Goal: Task Accomplishment & Management: Complete application form

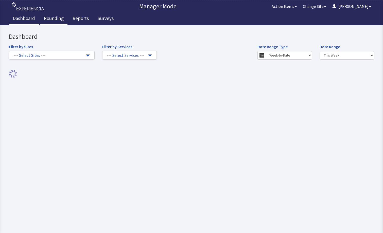
click at [58, 22] on link "Rounding" at bounding box center [53, 19] width 27 height 13
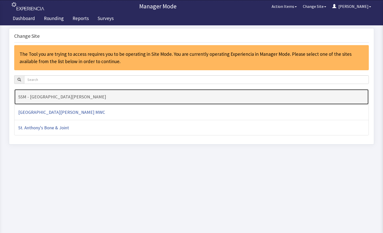
click at [72, 101] on link "SSM - [GEOGRAPHIC_DATA][PERSON_NAME]" at bounding box center [191, 97] width 355 height 16
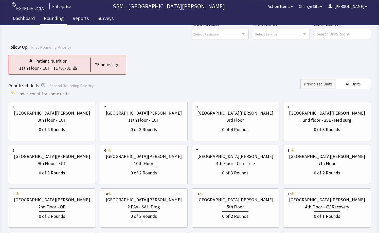
scroll to position [76, 0]
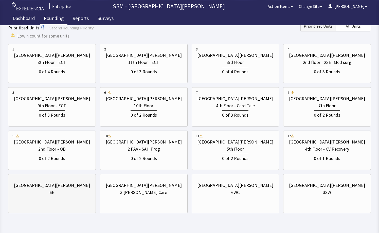
click at [69, 187] on div "St. Anthony Hospital" at bounding box center [52, 185] width 76 height 7
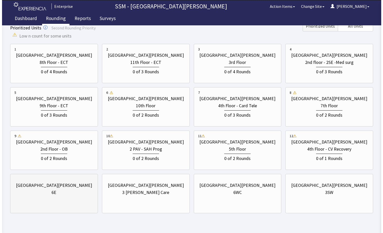
scroll to position [0, 0]
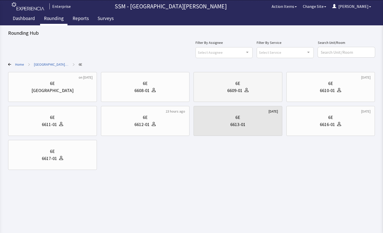
click at [249, 93] on div "6609-01" at bounding box center [238, 90] width 80 height 7
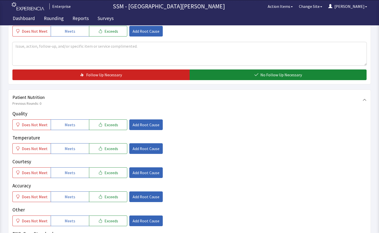
scroll to position [228, 0]
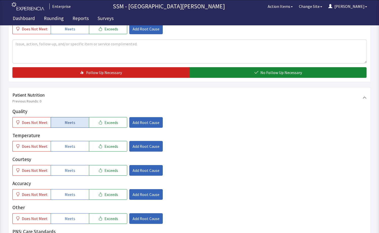
click at [68, 124] on span "Meets" at bounding box center [70, 122] width 11 height 6
click at [71, 146] on span "Meets" at bounding box center [70, 146] width 11 height 6
click at [138, 122] on span "Add Root Cause" at bounding box center [146, 122] width 27 height 6
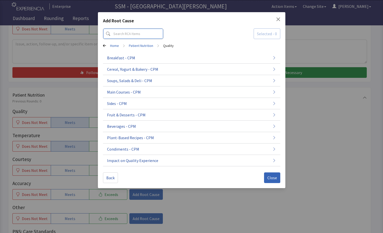
click at [144, 31] on input at bounding box center [133, 33] width 60 height 11
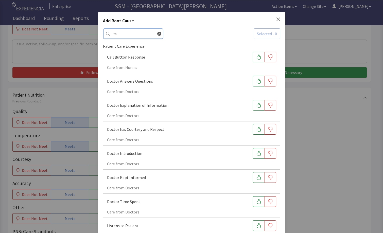
type input "t"
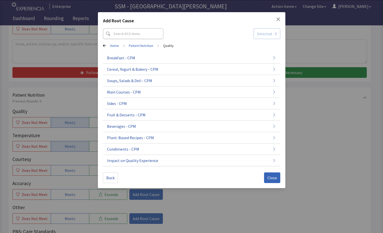
click at [279, 19] on icon "Close" at bounding box center [278, 19] width 4 height 4
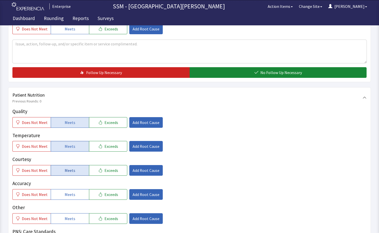
click at [65, 170] on span "Meets" at bounding box center [70, 170] width 11 height 6
click at [65, 196] on span "Meets" at bounding box center [70, 194] width 11 height 6
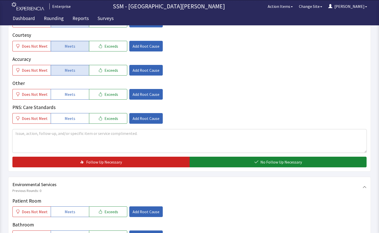
scroll to position [355, 0]
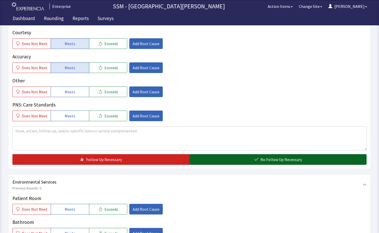
click at [225, 157] on button "No Follow Up Necessary" at bounding box center [278, 159] width 177 height 11
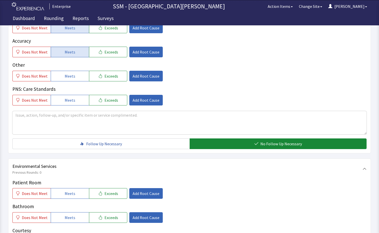
scroll to position [406, 0]
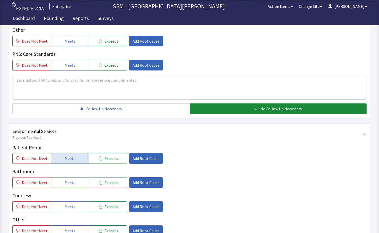
click at [65, 157] on span "Meets" at bounding box center [70, 158] width 11 height 6
click at [67, 179] on button "Meets" at bounding box center [70, 182] width 38 height 11
click at [68, 204] on span "Meets" at bounding box center [70, 207] width 11 height 6
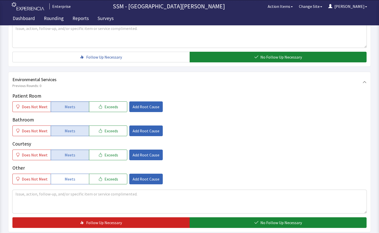
scroll to position [506, 0]
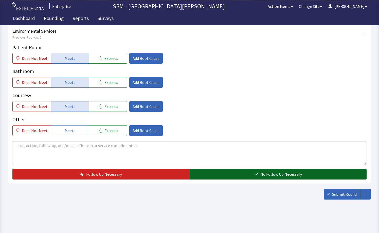
click at [210, 172] on button "No Follow Up Necessary" at bounding box center [278, 174] width 177 height 11
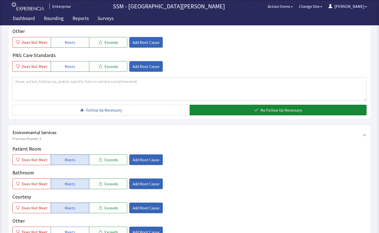
scroll to position [278, 0]
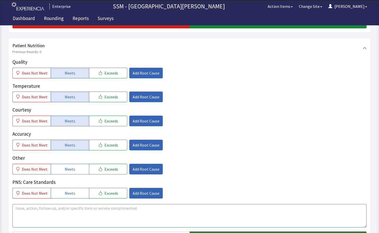
click at [67, 212] on textarea at bounding box center [189, 215] width 354 height 23
click at [90, 205] on textarea "The toast wasn't toasted it was blah" at bounding box center [189, 215] width 354 height 23
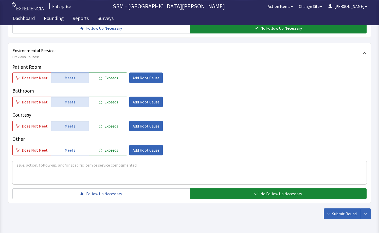
scroll to position [506, 0]
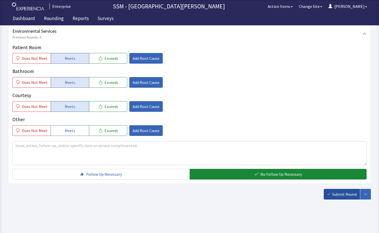
type textarea "The toast wasn't toasted it was blah"
click at [338, 194] on span "Submit Round" at bounding box center [344, 194] width 25 height 6
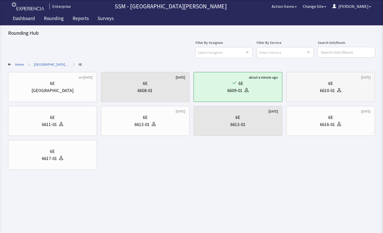
click at [318, 94] on div "6E 6610-01" at bounding box center [331, 87] width 80 height 24
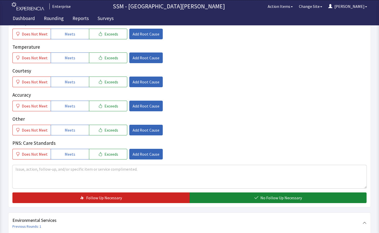
scroll to position [304, 0]
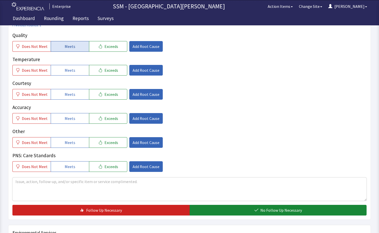
click at [66, 46] on span "Meets" at bounding box center [70, 46] width 11 height 6
click at [71, 67] on span "Meets" at bounding box center [70, 70] width 11 height 6
click at [68, 96] on span "Meets" at bounding box center [70, 94] width 11 height 6
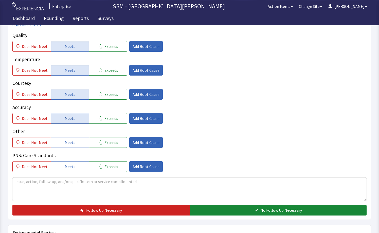
click at [72, 123] on button "Meets" at bounding box center [70, 118] width 38 height 11
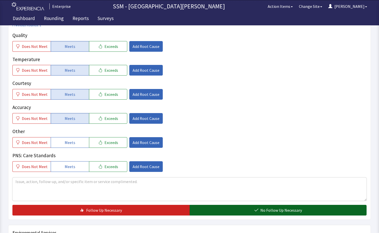
click at [266, 209] on span "No Follow Up Necessary" at bounding box center [281, 210] width 42 height 6
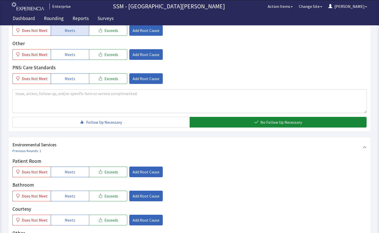
scroll to position [431, 0]
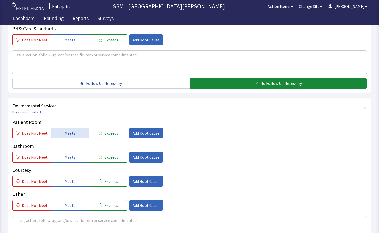
click at [64, 130] on button "Meets" at bounding box center [70, 133] width 38 height 11
click at [68, 158] on span "Meets" at bounding box center [70, 157] width 11 height 6
click at [73, 180] on span "Meets" at bounding box center [70, 181] width 11 height 6
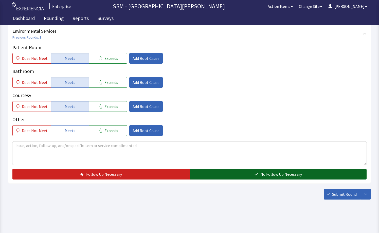
click at [247, 175] on button "No Follow Up Necessary" at bounding box center [278, 174] width 177 height 11
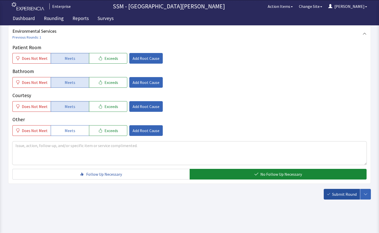
click at [334, 195] on span "Submit Round" at bounding box center [344, 194] width 25 height 6
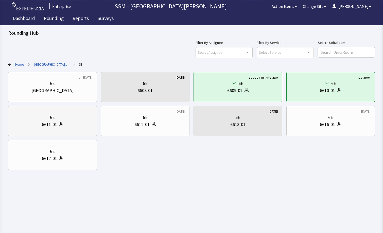
click at [82, 129] on div "6E 6611-01" at bounding box center [52, 121] width 80 height 24
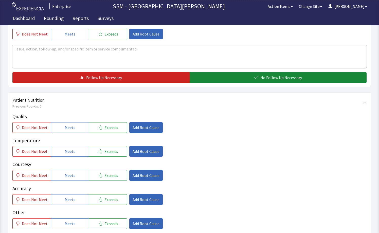
scroll to position [279, 0]
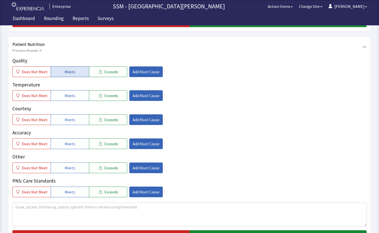
click at [65, 74] on span "Meets" at bounding box center [70, 72] width 11 height 6
click at [72, 94] on span "Meets" at bounding box center [70, 96] width 11 height 6
click at [72, 120] on span "Meets" at bounding box center [70, 120] width 11 height 6
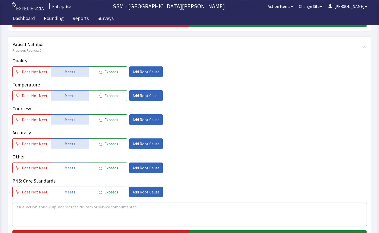
click at [77, 142] on button "Meets" at bounding box center [70, 143] width 38 height 11
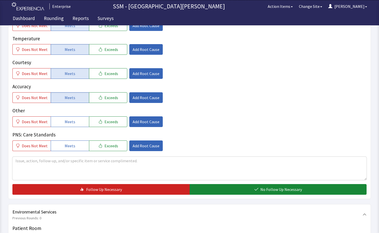
scroll to position [380, 0]
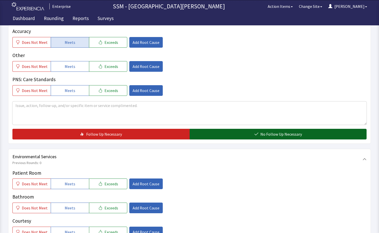
click at [219, 136] on button "No Follow Up Necessary" at bounding box center [278, 134] width 177 height 11
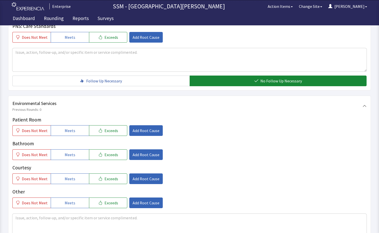
scroll to position [482, 0]
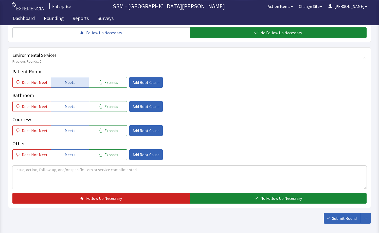
click at [67, 84] on span "Meets" at bounding box center [70, 82] width 11 height 6
click at [69, 102] on button "Meets" at bounding box center [70, 106] width 38 height 11
click at [72, 129] on span "Meets" at bounding box center [70, 131] width 11 height 6
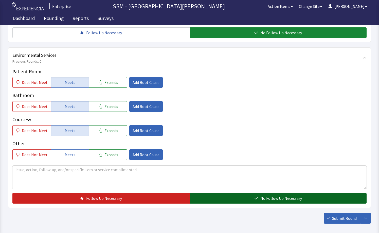
click at [238, 197] on button "No Follow Up Necessary" at bounding box center [278, 198] width 177 height 11
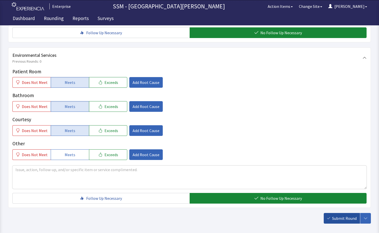
click at [352, 222] on button "Submit Round" at bounding box center [342, 218] width 36 height 11
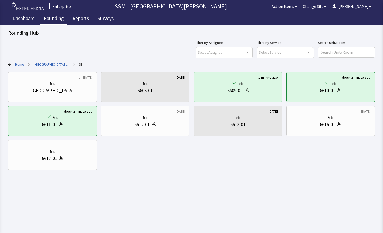
click at [50, 20] on link "Rounding" at bounding box center [53, 19] width 27 height 13
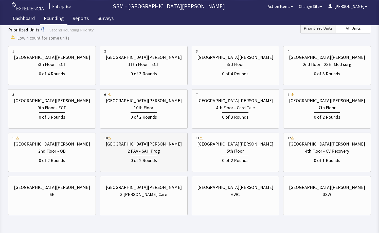
scroll to position [76, 0]
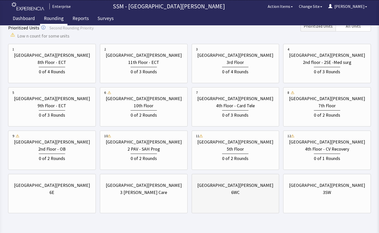
click at [220, 195] on div "6WC" at bounding box center [235, 192] width 79 height 7
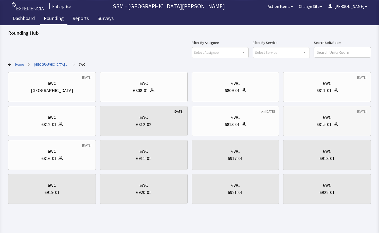
click at [335, 123] on icon at bounding box center [336, 124] width 4 height 4
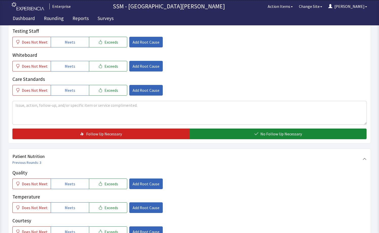
scroll to position [203, 0]
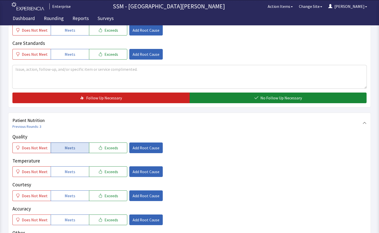
click at [65, 150] on span "Meets" at bounding box center [70, 148] width 11 height 6
click at [68, 168] on button "Meets" at bounding box center [70, 171] width 38 height 11
click at [68, 192] on button "Meets" at bounding box center [70, 195] width 38 height 11
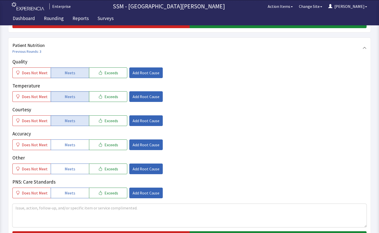
scroll to position [304, 0]
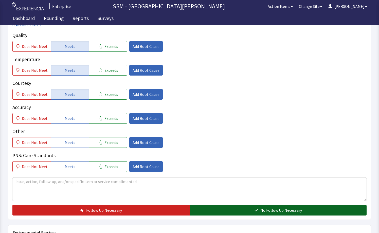
click at [237, 212] on button "No Follow Up Necessary" at bounding box center [278, 210] width 177 height 11
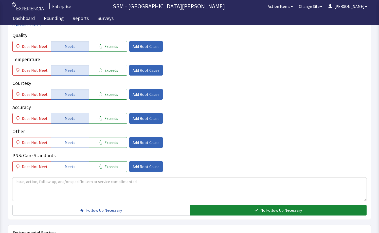
click at [55, 118] on button "Meets" at bounding box center [70, 118] width 38 height 11
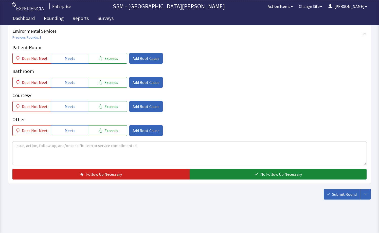
scroll to position [481, 0]
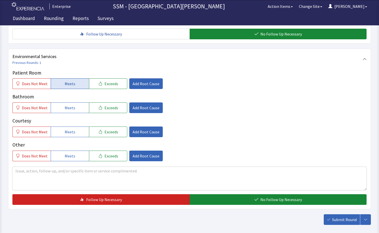
click at [62, 87] on button "Meets" at bounding box center [70, 83] width 38 height 11
click at [70, 106] on span "Meets" at bounding box center [70, 108] width 11 height 6
click at [72, 129] on span "Meets" at bounding box center [70, 132] width 11 height 6
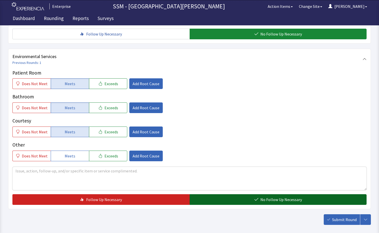
click at [241, 197] on button "No Follow Up Necessary" at bounding box center [278, 199] width 177 height 11
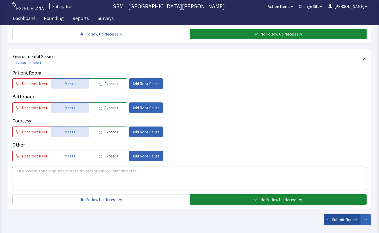
click at [330, 222] on button "Submit Round" at bounding box center [342, 219] width 36 height 11
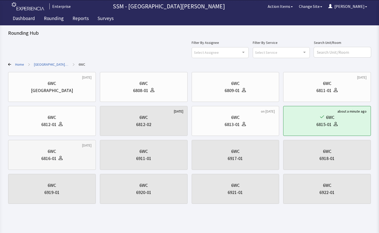
click at [71, 160] on div "6816-01" at bounding box center [51, 158] width 79 height 7
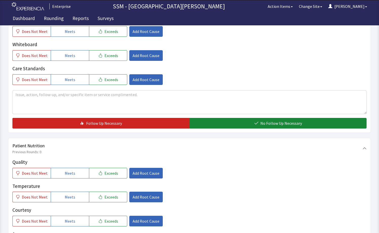
scroll to position [254, 0]
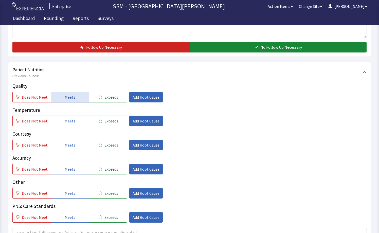
click at [71, 100] on span "Meets" at bounding box center [70, 97] width 11 height 6
click at [74, 123] on button "Meets" at bounding box center [70, 121] width 38 height 11
click at [74, 141] on button "Meets" at bounding box center [70, 145] width 38 height 11
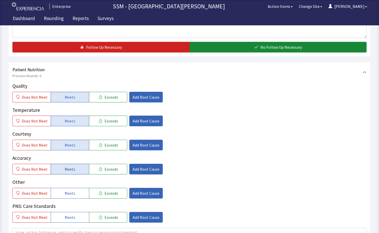
click at [75, 169] on button "Meets" at bounding box center [70, 169] width 38 height 11
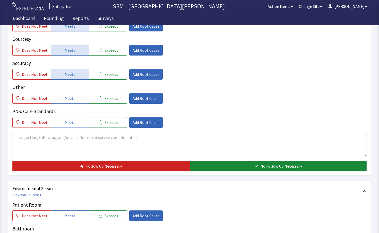
scroll to position [355, 0]
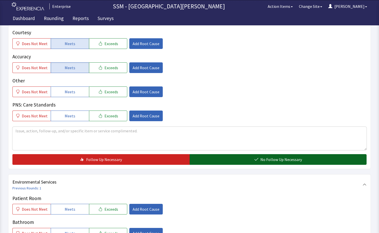
click at [262, 164] on button "No Follow Up Necessary" at bounding box center [278, 159] width 177 height 11
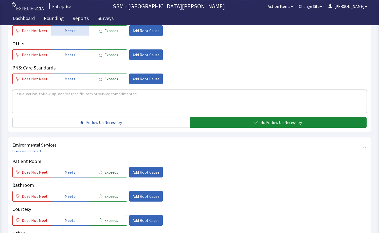
scroll to position [431, 0]
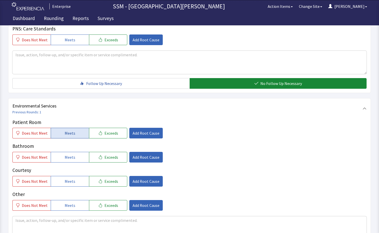
click at [68, 134] on span "Meets" at bounding box center [70, 133] width 11 height 6
drag, startPoint x: 71, startPoint y: 158, endPoint x: 71, endPoint y: 166, distance: 8.1
click at [71, 158] on span "Meets" at bounding box center [70, 157] width 11 height 6
click at [74, 181] on button "Meets" at bounding box center [70, 181] width 38 height 11
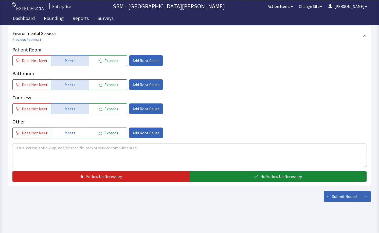
scroll to position [506, 0]
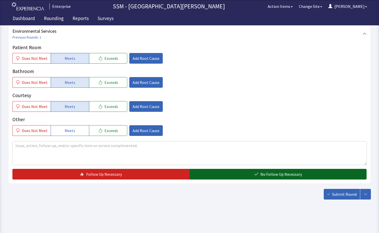
click at [285, 177] on span "No Follow Up Necessary" at bounding box center [281, 174] width 42 height 6
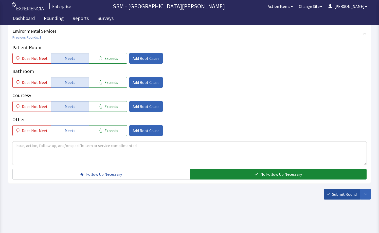
click at [331, 196] on button "Submit Round" at bounding box center [342, 194] width 36 height 11
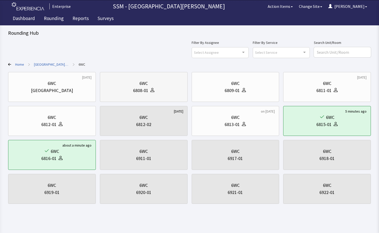
click at [122, 92] on div "6808-01" at bounding box center [143, 90] width 79 height 7
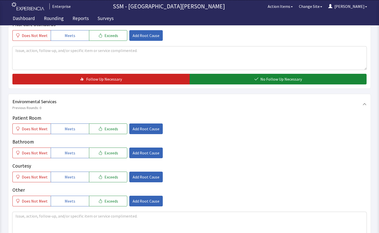
scroll to position [506, 0]
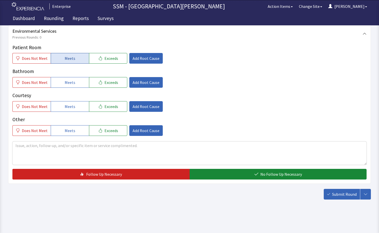
click at [73, 61] on span "Meets" at bounding box center [70, 58] width 11 height 6
click at [76, 80] on button "Meets" at bounding box center [70, 82] width 38 height 11
click at [83, 104] on button "Meets" at bounding box center [70, 106] width 38 height 11
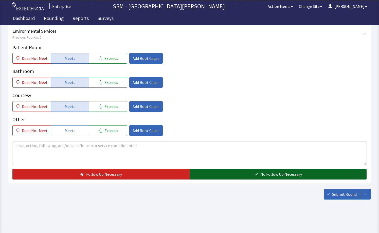
click at [291, 175] on span "No Follow Up Necessary" at bounding box center [281, 174] width 42 height 6
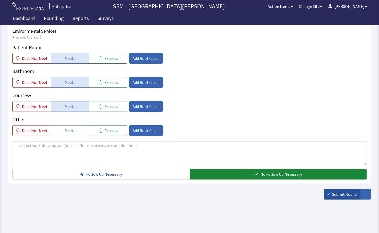
click at [345, 194] on span "Submit Round" at bounding box center [344, 194] width 25 height 6
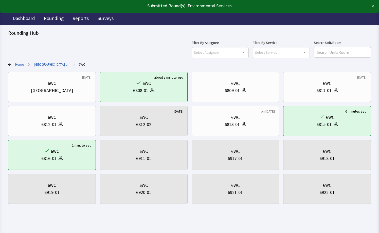
click at [278, 216] on html "Submitted Round(s): Environmental Services × Enterprise SSM - St. [PERSON_NAME]…" at bounding box center [189, 118] width 379 height 237
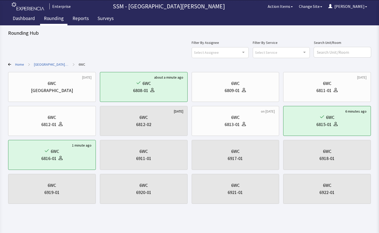
click at [56, 19] on link "Rounding" at bounding box center [53, 19] width 27 height 13
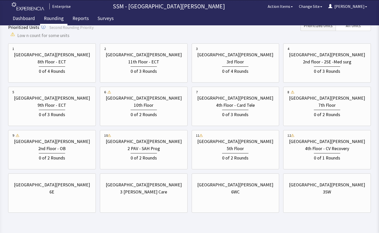
scroll to position [90, 0]
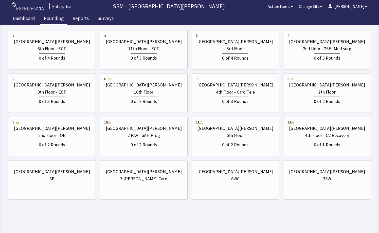
click at [186, 212] on html "Enterprise SSM - St. [PERSON_NAME] Hospital Action Items Change Site [PERSON_NA…" at bounding box center [189, 71] width 379 height 323
click at [247, 148] on div "0 of 2 Rounds" at bounding box center [235, 144] width 26 height 8
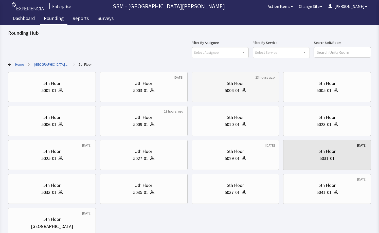
click at [235, 90] on div "5004-01" at bounding box center [232, 90] width 15 height 7
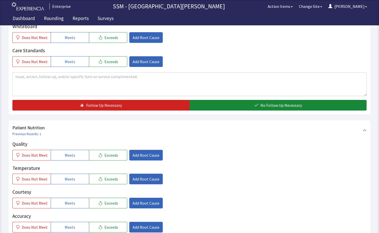
scroll to position [228, 0]
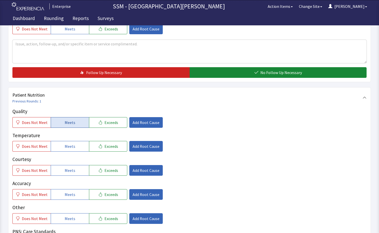
click at [66, 124] on span "Meets" at bounding box center [70, 122] width 11 height 6
click at [63, 150] on button "Meets" at bounding box center [70, 146] width 38 height 11
click at [69, 168] on span "Meets" at bounding box center [70, 170] width 11 height 6
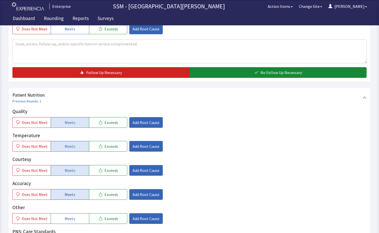
click at [62, 195] on button "Meets" at bounding box center [70, 194] width 38 height 11
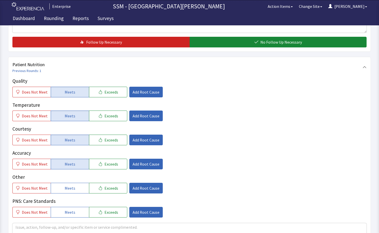
scroll to position [380, 0]
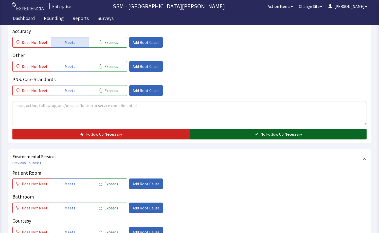
click at [241, 137] on button "No Follow Up Necessary" at bounding box center [278, 134] width 177 height 11
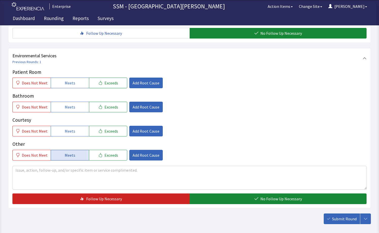
scroll to position [482, 0]
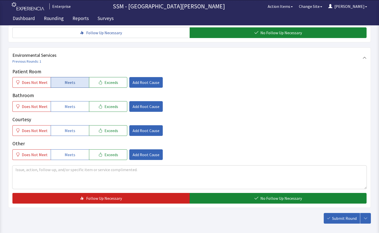
click at [66, 81] on span "Meets" at bounding box center [70, 82] width 11 height 6
click at [65, 105] on span "Meets" at bounding box center [70, 106] width 11 height 6
click at [69, 128] on button "Meets" at bounding box center [70, 130] width 38 height 11
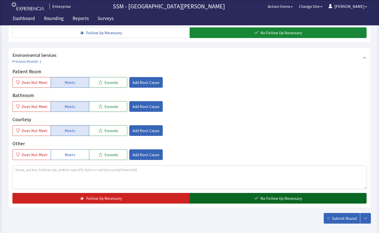
click at [270, 196] on span "No Follow Up Necessary" at bounding box center [281, 198] width 42 height 6
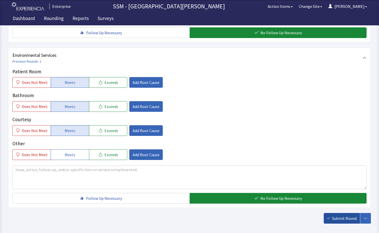
click at [345, 218] on span "Submit Round" at bounding box center [344, 218] width 25 height 6
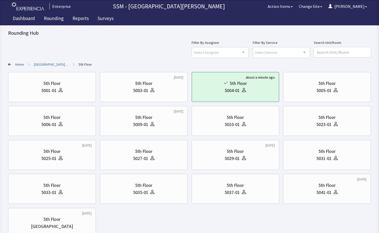
click at [306, 224] on div "5th Floor 5001-01 4 months ago 5th Floor 5003-01 about a minute ago 5th Floor 5…" at bounding box center [189, 155] width 363 height 166
click at [336, 121] on div at bounding box center [335, 124] width 6 height 7
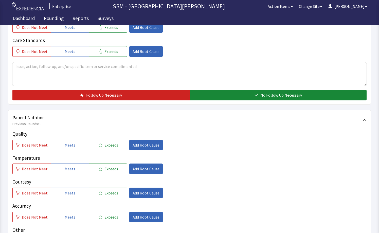
scroll to position [279, 0]
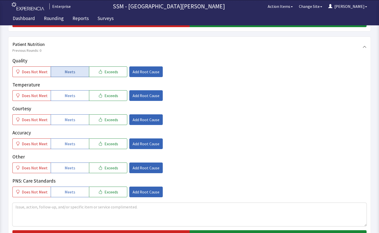
click at [62, 72] on button "Meets" at bounding box center [70, 71] width 38 height 11
click at [67, 94] on span "Meets" at bounding box center [70, 96] width 11 height 6
click at [77, 124] on button "Meets" at bounding box center [70, 119] width 38 height 11
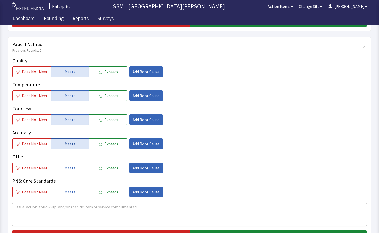
click at [74, 145] on button "Meets" at bounding box center [70, 143] width 38 height 11
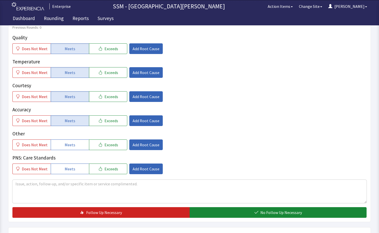
scroll to position [330, 0]
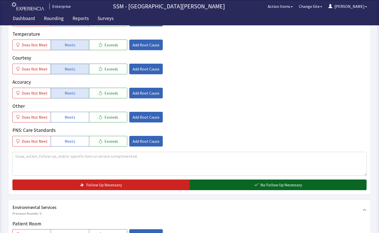
click at [289, 188] on span "No Follow Up Necessary" at bounding box center [281, 185] width 42 height 6
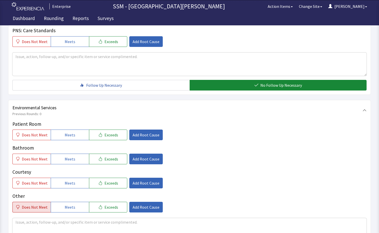
scroll to position [456, 0]
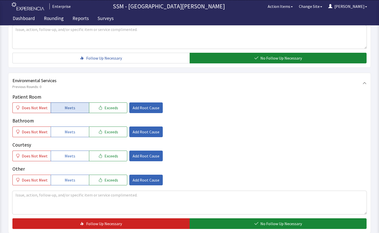
click at [65, 106] on span "Meets" at bounding box center [70, 108] width 11 height 6
click at [71, 134] on span "Meets" at bounding box center [70, 132] width 11 height 6
click at [76, 154] on button "Meets" at bounding box center [70, 156] width 38 height 11
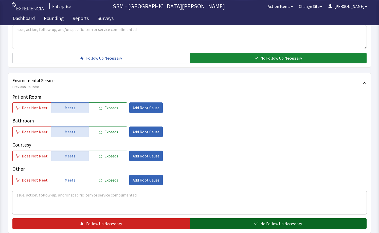
click at [252, 221] on button "No Follow Up Necessary" at bounding box center [278, 223] width 177 height 11
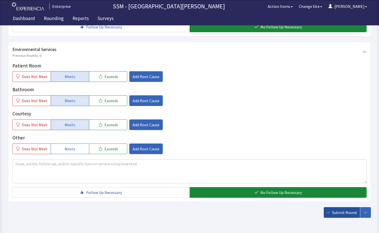
scroll to position [506, 0]
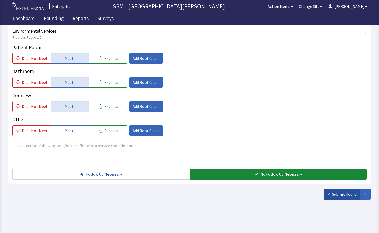
click at [333, 198] on button "Submit Round" at bounding box center [342, 194] width 36 height 11
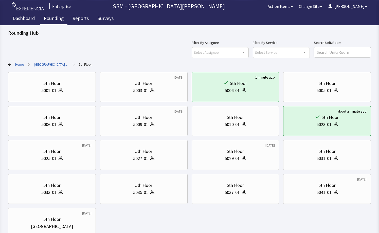
click at [57, 17] on link "Rounding" at bounding box center [53, 19] width 27 height 13
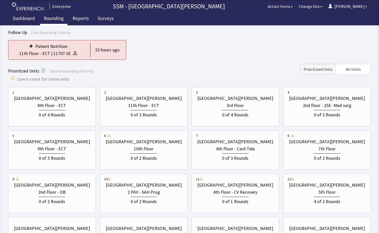
scroll to position [76, 0]
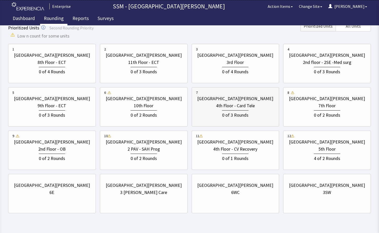
click at [236, 120] on div "St. Anthony Hospital 4th Floor - Card Tele 0 of 3 Rounds" at bounding box center [235, 107] width 79 height 34
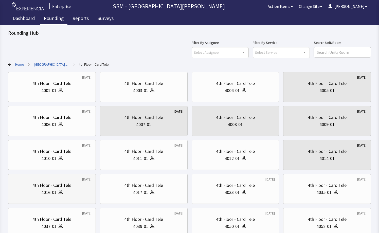
click at [40, 194] on div "4016-01" at bounding box center [51, 192] width 79 height 7
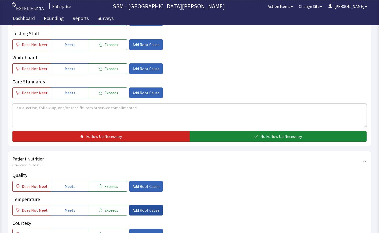
scroll to position [228, 0]
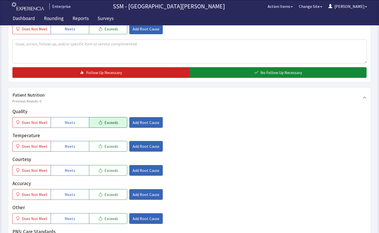
click at [106, 125] on span "Exceeds" at bounding box center [111, 122] width 14 height 6
click at [81, 142] on button "Meets" at bounding box center [70, 146] width 38 height 11
click at [72, 171] on span "Meets" at bounding box center [70, 170] width 11 height 6
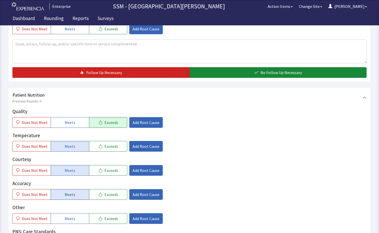
click at [70, 198] on button "Meets" at bounding box center [70, 194] width 38 height 11
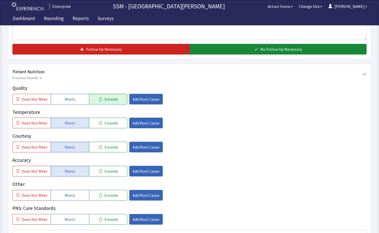
scroll to position [304, 0]
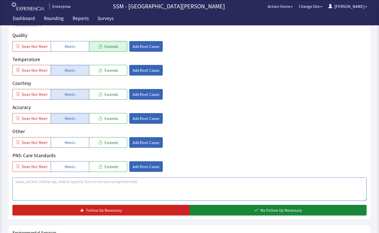
click at [92, 182] on textarea at bounding box center [189, 189] width 354 height 23
type textarea "T"
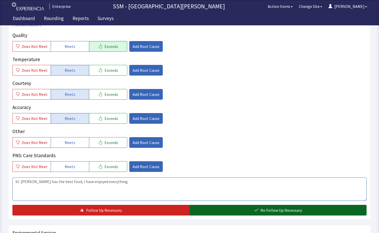
type textarea "St. Anthony has the best food, I have enjoyed everything"
click at [210, 213] on button "No Follow Up Necessary" at bounding box center [278, 210] width 177 height 11
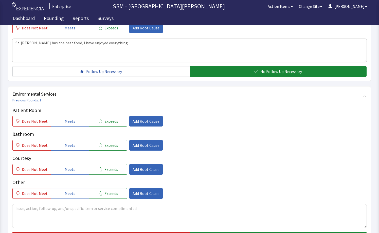
scroll to position [482, 0]
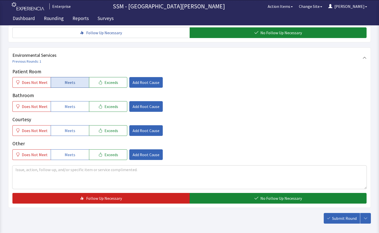
click at [67, 81] on span "Meets" at bounding box center [70, 82] width 11 height 6
click at [70, 105] on span "Meets" at bounding box center [70, 106] width 11 height 6
click at [74, 131] on button "Meets" at bounding box center [70, 130] width 38 height 11
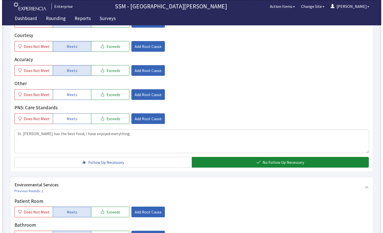
scroll to position [279, 0]
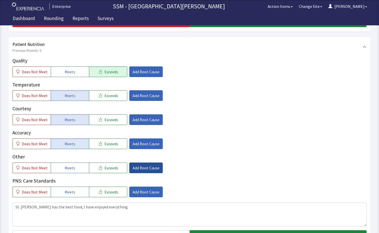
click at [137, 170] on span "Add Root Cause" at bounding box center [146, 168] width 27 height 6
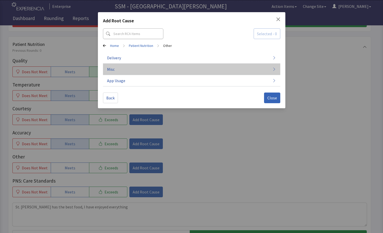
click at [168, 73] on button "Misc" at bounding box center [191, 69] width 177 height 11
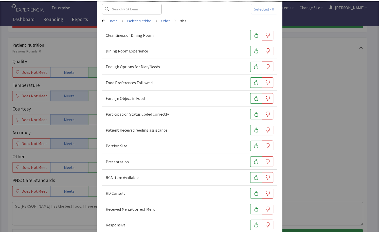
scroll to position [69, 0]
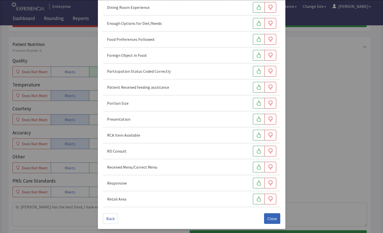
click at [290, 138] on div "Add Root Cause Selected - 0 Home > Patient Nutrition > Other > Misc Cleanliness…" at bounding box center [191, 82] width 383 height 302
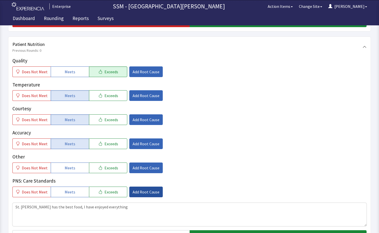
click at [144, 189] on span "Add Root Cause" at bounding box center [146, 192] width 27 height 6
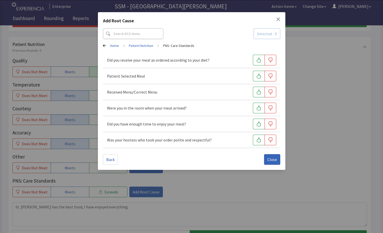
click at [230, 188] on div "Add Root Cause Selected - 0 Home > Patient Nutrition > PNS: Care Standards Did …" at bounding box center [191, 116] width 383 height 233
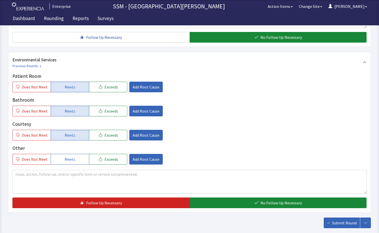
scroll to position [506, 0]
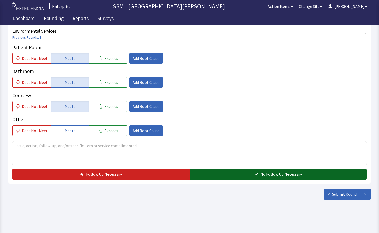
click at [243, 175] on button "No Follow Up Necessary" at bounding box center [278, 174] width 177 height 11
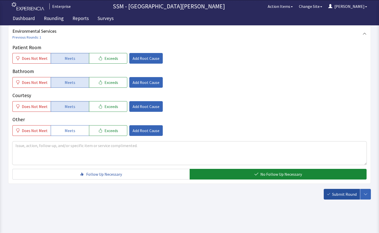
click at [345, 197] on span "Submit Round" at bounding box center [344, 194] width 25 height 6
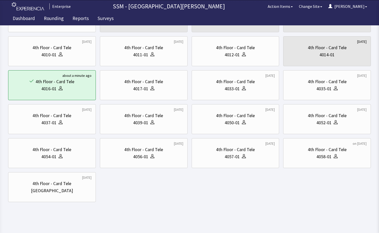
scroll to position [106, 0]
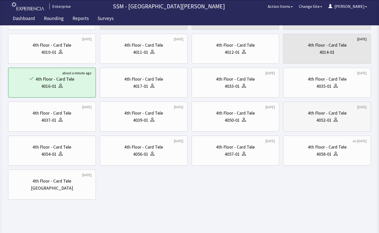
click at [329, 122] on div "4052-01" at bounding box center [324, 120] width 15 height 7
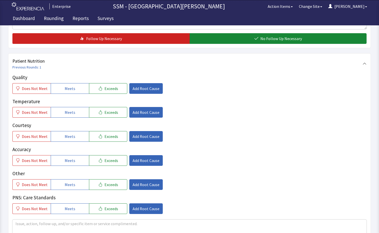
scroll to position [279, 0]
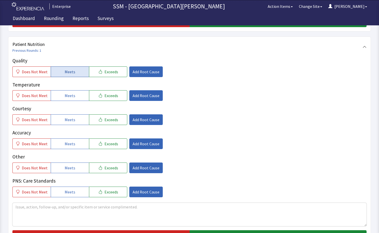
click at [65, 69] on span "Meets" at bounding box center [70, 72] width 11 height 6
click at [71, 95] on span "Meets" at bounding box center [70, 96] width 11 height 6
click at [70, 125] on button "Meets" at bounding box center [70, 119] width 38 height 11
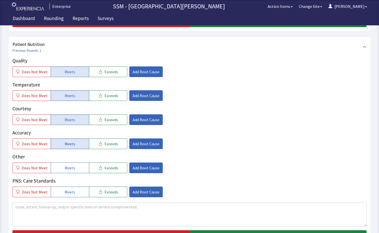
click at [78, 145] on button "Meets" at bounding box center [70, 143] width 38 height 11
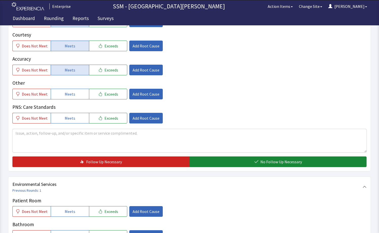
scroll to position [355, 0]
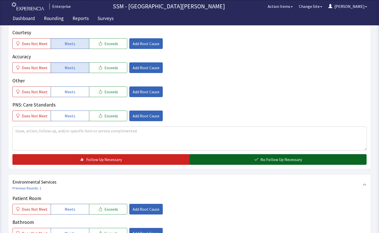
click at [315, 157] on button "No Follow Up Necessary" at bounding box center [278, 159] width 177 height 11
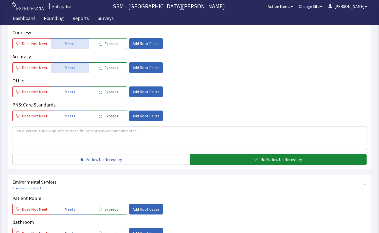
scroll to position [456, 0]
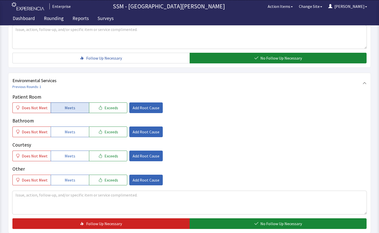
drag, startPoint x: 75, startPoint y: 107, endPoint x: 75, endPoint y: 111, distance: 4.3
click at [74, 107] on button "Meets" at bounding box center [70, 107] width 38 height 11
click at [72, 138] on div "Patient Room Does Not Meet Meets Exceeds Add Root Cause Bathroom Does Not Meet …" at bounding box center [189, 139] width 354 height 92
click at [70, 133] on span "Meets" at bounding box center [70, 132] width 11 height 6
click at [82, 161] on button "Meets" at bounding box center [70, 156] width 38 height 11
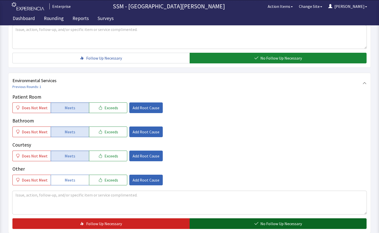
click at [259, 223] on button "No Follow Up Necessary" at bounding box center [278, 223] width 177 height 11
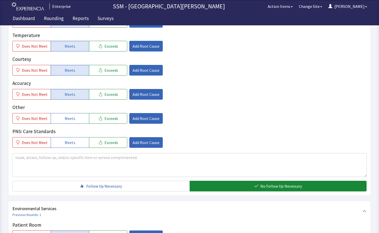
scroll to position [506, 0]
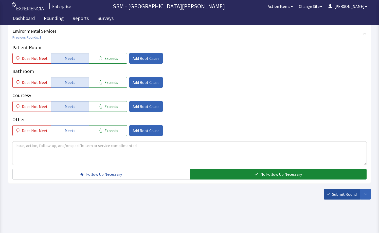
click at [345, 197] on span "Submit Round" at bounding box center [344, 194] width 25 height 6
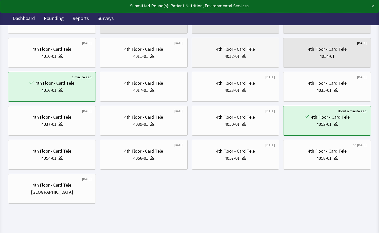
scroll to position [106, 0]
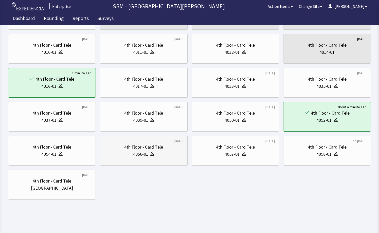
click at [162, 156] on div "4056-01" at bounding box center [143, 154] width 79 height 7
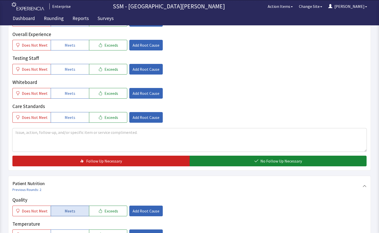
scroll to position [203, 0]
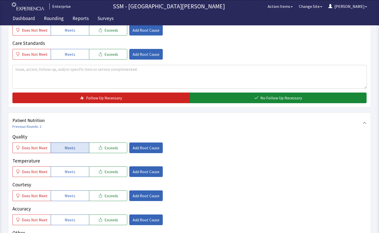
click at [83, 149] on button "Meets" at bounding box center [70, 148] width 38 height 11
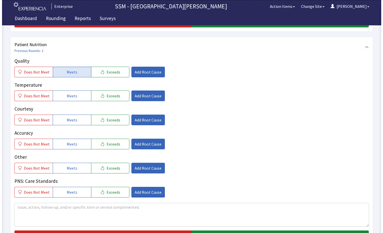
scroll to position [279, 0]
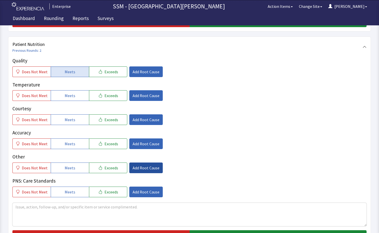
click at [150, 169] on span "Add Root Cause" at bounding box center [146, 168] width 27 height 6
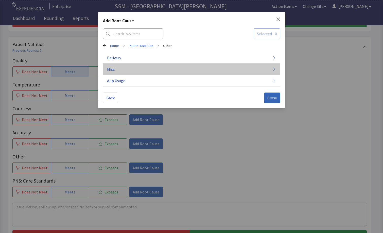
click at [138, 65] on button "Misc" at bounding box center [191, 69] width 177 height 11
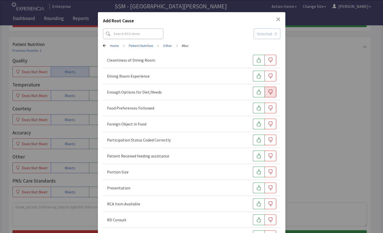
click at [268, 92] on icon "button" at bounding box center [270, 92] width 5 height 5
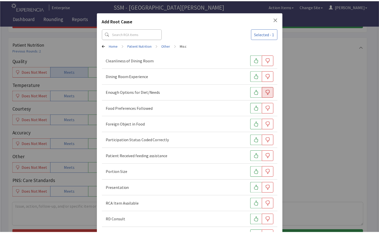
scroll to position [69, 0]
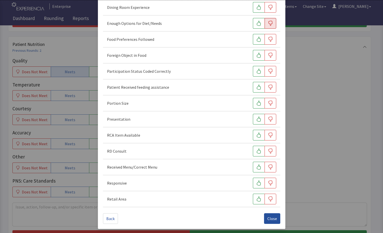
click at [272, 217] on span "Close" at bounding box center [272, 219] width 10 height 6
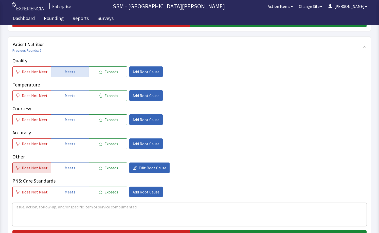
click at [35, 169] on span "Does Not Meet" at bounding box center [35, 168] width 26 height 6
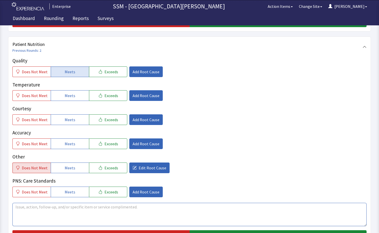
click at [66, 217] on textarea at bounding box center [189, 214] width 354 height 23
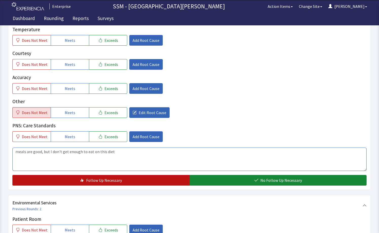
scroll to position [380, 0]
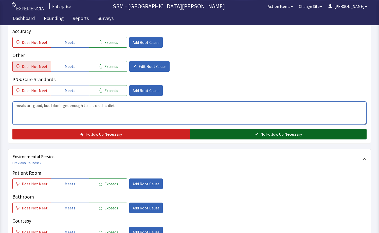
type textarea "meals are good, but I don't get enough to eat on this diet"
click at [210, 132] on button "No Follow Up Necessary" at bounding box center [278, 134] width 177 height 11
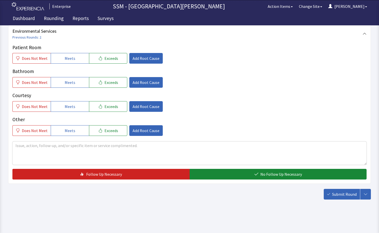
scroll to position [481, 0]
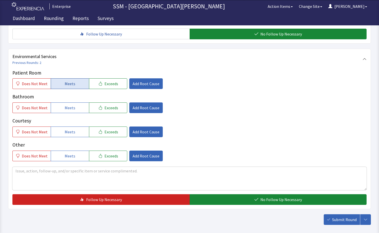
click at [65, 83] on span "Meets" at bounding box center [70, 84] width 11 height 6
click at [72, 110] on span "Meets" at bounding box center [70, 108] width 11 height 6
click at [76, 127] on button "Meets" at bounding box center [70, 132] width 38 height 11
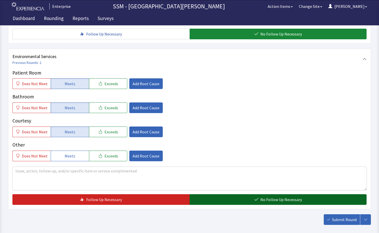
click at [235, 202] on button "No Follow Up Necessary" at bounding box center [278, 199] width 177 height 11
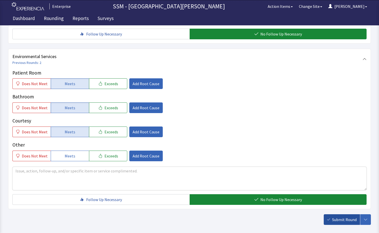
click at [335, 219] on span "Submit Round" at bounding box center [344, 220] width 25 height 6
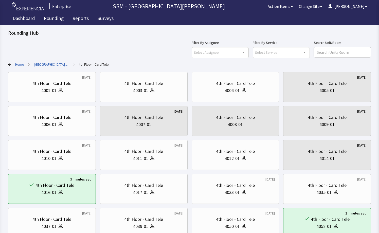
click at [168, 60] on div "Filter By Assignee Select Assignee Clear Selection [PERSON_NAME] [PERSON_NAME] …" at bounding box center [189, 173] width 363 height 266
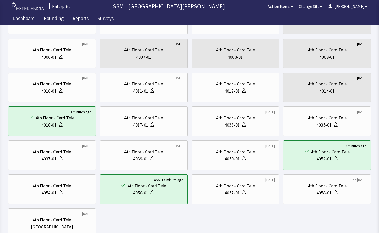
scroll to position [106, 0]
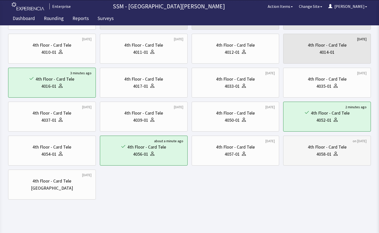
click at [316, 157] on div "4058-01" at bounding box center [327, 154] width 79 height 7
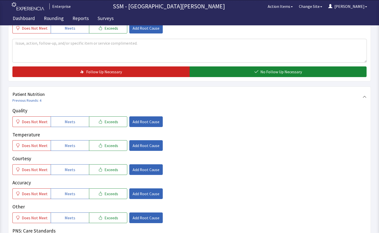
scroll to position [304, 0]
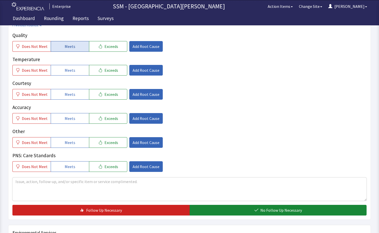
click at [65, 47] on span "Meets" at bounding box center [70, 46] width 11 height 6
click at [68, 68] on span "Meets" at bounding box center [70, 70] width 11 height 6
click at [69, 97] on span "Meets" at bounding box center [70, 94] width 11 height 6
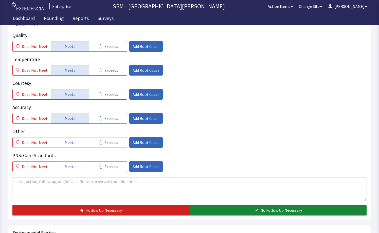
click at [77, 114] on button "Meets" at bounding box center [70, 118] width 38 height 11
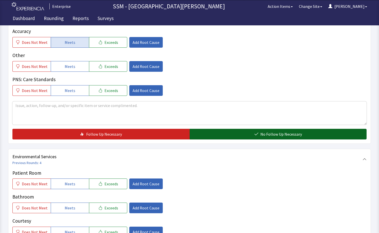
click at [248, 138] on button "No Follow Up Necessary" at bounding box center [278, 134] width 177 height 11
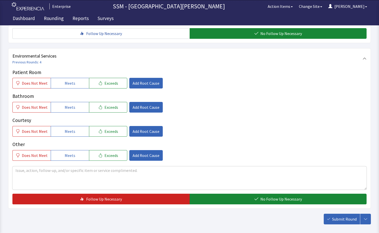
scroll to position [482, 0]
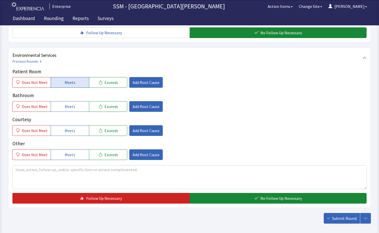
click at [69, 84] on span "Meets" at bounding box center [70, 82] width 11 height 6
click at [75, 112] on button "Meets" at bounding box center [70, 106] width 38 height 11
click at [77, 132] on button "Meets" at bounding box center [70, 130] width 38 height 11
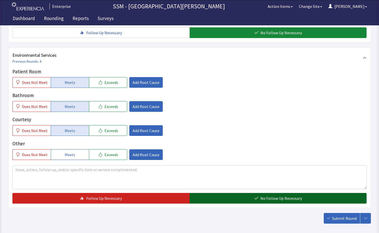
click at [218, 200] on button "No Follow Up Necessary" at bounding box center [278, 198] width 177 height 11
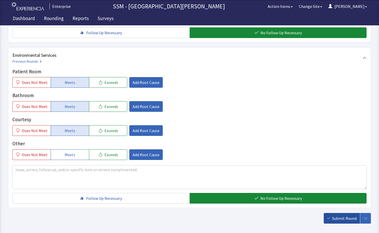
click at [346, 220] on span "Submit Round" at bounding box center [344, 218] width 25 height 6
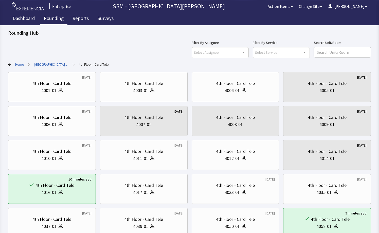
click at [50, 20] on link "Rounding" at bounding box center [53, 19] width 27 height 13
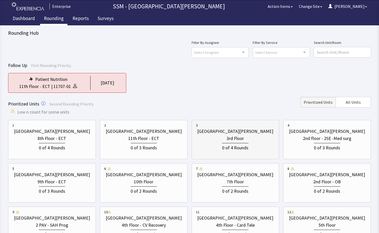
click at [258, 150] on div "0 of 4 Rounds" at bounding box center [235, 146] width 79 height 9
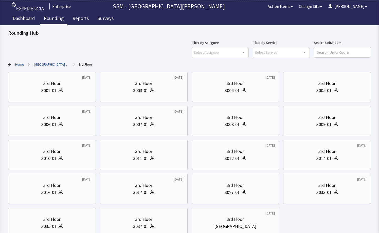
click at [318, 213] on div "[DATE] 3rd Floor 3001-01 [DATE] 3rd Floor 3003-01 [DATE] 3rd Floor 3004-01 3rd …" at bounding box center [189, 155] width 363 height 166
click at [226, 80] on div "3rd Floor" at bounding box center [235, 83] width 79 height 7
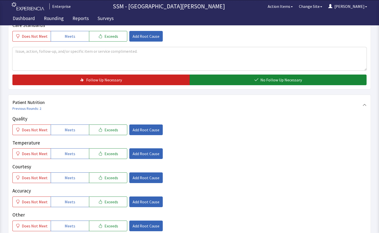
scroll to position [254, 0]
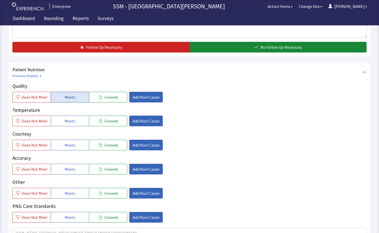
click at [68, 98] on span "Meets" at bounding box center [70, 97] width 11 height 6
click at [72, 127] on div "Quality Does Not Meet Meets Exceeds Add Root Cause Temperature Does Not Meet Me…" at bounding box center [189, 152] width 354 height 140
click at [72, 123] on span "Meets" at bounding box center [70, 121] width 11 height 6
click at [71, 148] on span "Meets" at bounding box center [70, 145] width 11 height 6
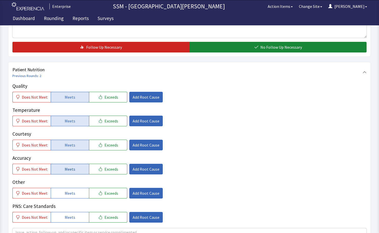
click at [76, 173] on button "Meets" at bounding box center [70, 169] width 38 height 11
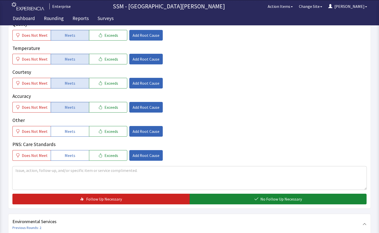
scroll to position [380, 0]
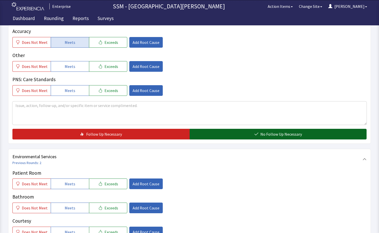
click at [229, 132] on button "No Follow Up Necessary" at bounding box center [278, 134] width 177 height 11
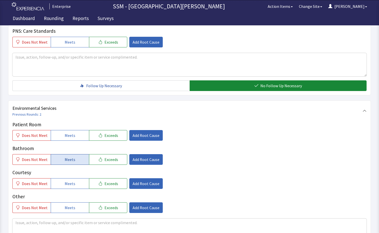
scroll to position [482, 0]
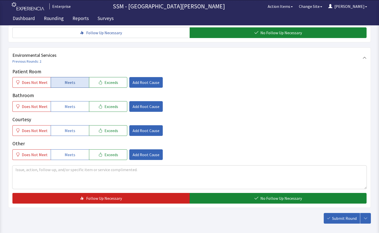
click at [67, 85] on span "Meets" at bounding box center [70, 82] width 11 height 6
click at [71, 109] on span "Meets" at bounding box center [70, 106] width 11 height 6
click at [75, 128] on button "Meets" at bounding box center [70, 130] width 38 height 11
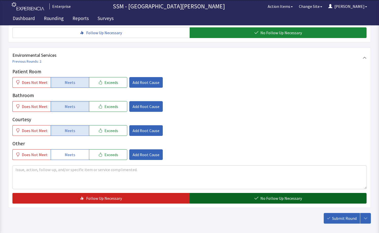
click at [226, 199] on button "No Follow Up Necessary" at bounding box center [278, 198] width 177 height 11
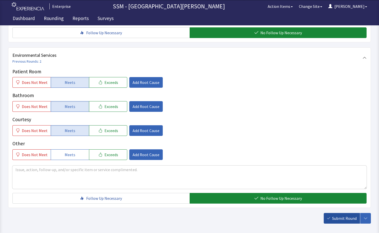
click at [331, 220] on button "Submit Round" at bounding box center [342, 218] width 36 height 11
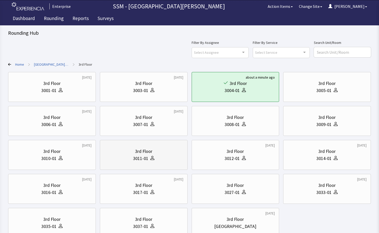
click at [156, 160] on div "3011-01" at bounding box center [143, 158] width 79 height 7
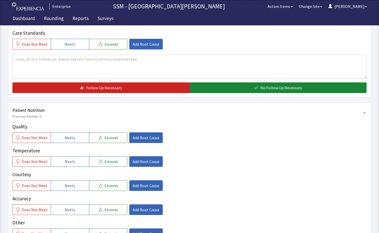
scroll to position [254, 0]
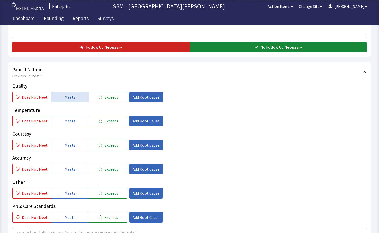
click at [58, 97] on button "Meets" at bounding box center [70, 97] width 38 height 11
click at [66, 120] on span "Meets" at bounding box center [70, 121] width 11 height 6
click at [67, 141] on button "Meets" at bounding box center [70, 145] width 38 height 11
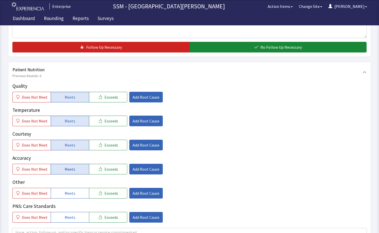
click at [74, 173] on button "Meets" at bounding box center [70, 169] width 38 height 11
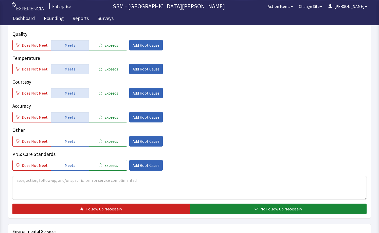
scroll to position [355, 0]
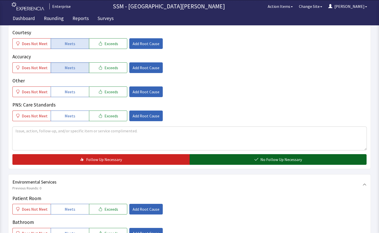
click at [275, 156] on button "No Follow Up Necessary" at bounding box center [278, 159] width 177 height 11
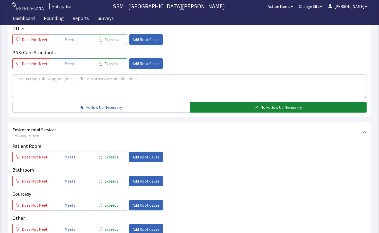
scroll to position [456, 0]
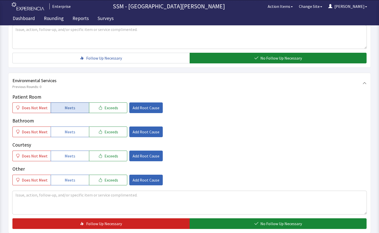
click at [69, 112] on button "Meets" at bounding box center [70, 107] width 38 height 11
click at [70, 134] on span "Meets" at bounding box center [70, 132] width 11 height 6
click at [77, 158] on button "Meets" at bounding box center [70, 156] width 38 height 11
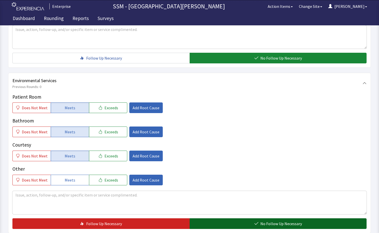
click at [279, 226] on span "No Follow Up Necessary" at bounding box center [281, 224] width 42 height 6
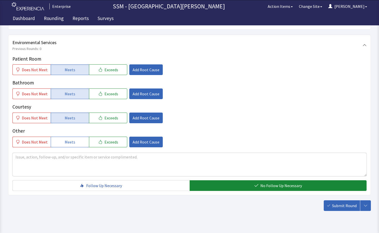
scroll to position [506, 0]
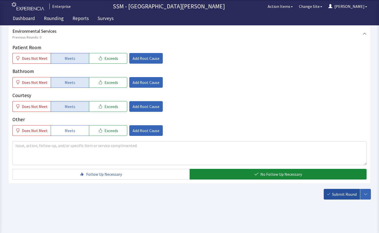
click at [355, 193] on span "Submit Round" at bounding box center [344, 194] width 25 height 6
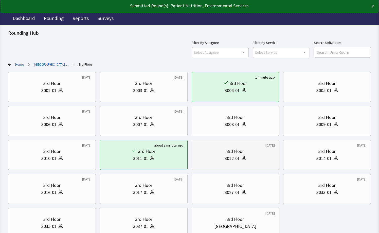
click at [214, 159] on div "3012-01" at bounding box center [235, 158] width 79 height 7
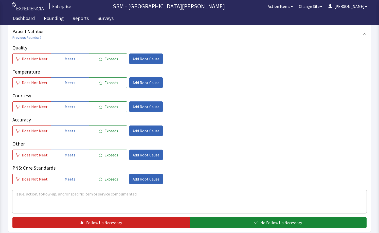
scroll to position [304, 0]
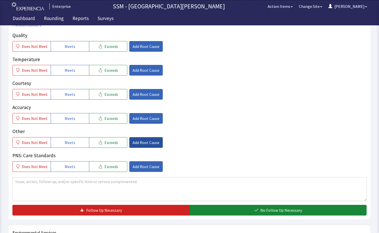
click at [136, 141] on span "Add Root Cause" at bounding box center [146, 142] width 27 height 6
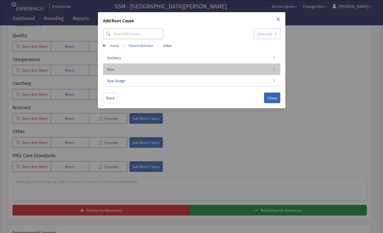
click at [129, 67] on button "Misc" at bounding box center [191, 69] width 177 height 11
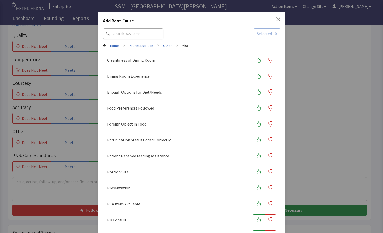
click at [77, 186] on div "Add Root Cause Selected - 0 Home > Patient Nutrition > Other > Misc Cleanliness…" at bounding box center [191, 151] width 383 height 302
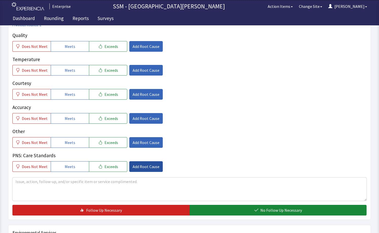
click at [146, 169] on span "Add Root Cause" at bounding box center [146, 167] width 27 height 6
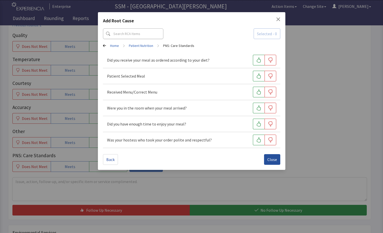
click at [271, 156] on span "Close" at bounding box center [272, 159] width 10 height 6
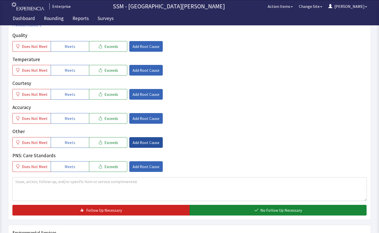
click at [149, 147] on button "Add Root Cause" at bounding box center [145, 142] width 33 height 11
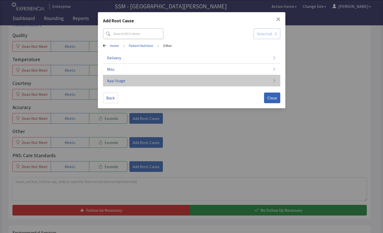
click at [136, 80] on button "App Usage" at bounding box center [191, 80] width 177 height 11
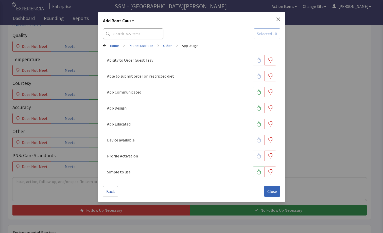
click at [282, 18] on div "Add Root Cause Selected - 0 Home > Patient Nutrition > Other > App Usage Abilit…" at bounding box center [191, 107] width 187 height 190
click at [277, 20] on icon "Close" at bounding box center [278, 19] width 4 height 4
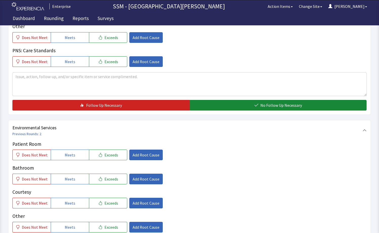
scroll to position [482, 0]
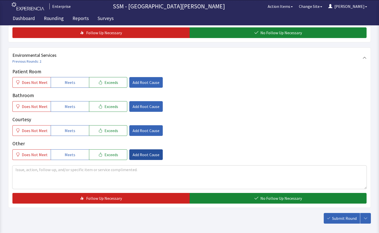
click at [145, 158] on button "Add Root Cause" at bounding box center [145, 154] width 33 height 11
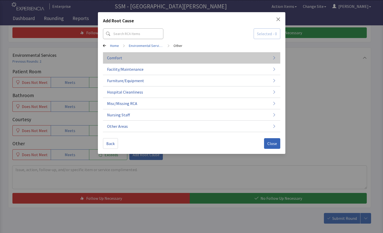
click at [130, 57] on button "Comfort" at bounding box center [191, 57] width 177 height 11
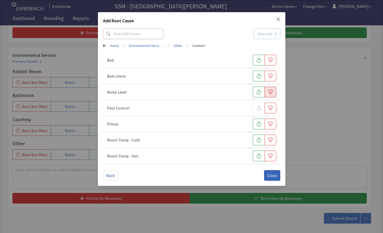
click at [270, 94] on icon "button" at bounding box center [270, 92] width 4 height 5
click at [267, 177] on button "Close" at bounding box center [272, 175] width 16 height 11
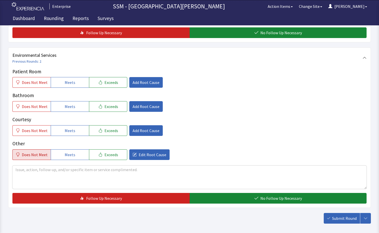
click at [43, 157] on span "Does Not Meet" at bounding box center [35, 155] width 26 height 6
click at [71, 181] on textarea at bounding box center [189, 177] width 354 height 23
click at [68, 168] on textarea "The construction is really bad" at bounding box center [189, 177] width 354 height 23
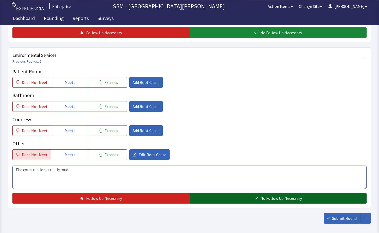
type textarea "The construction is really loud"
click at [232, 194] on button "No Follow Up Necessary" at bounding box center [278, 198] width 177 height 11
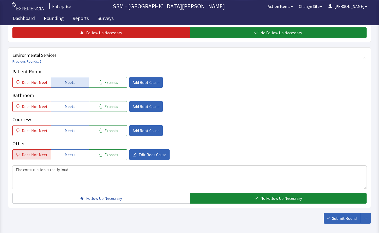
click at [67, 80] on span "Meets" at bounding box center [70, 82] width 11 height 6
click at [71, 107] on span "Meets" at bounding box center [70, 106] width 11 height 6
click at [73, 133] on button "Meets" at bounding box center [70, 130] width 38 height 11
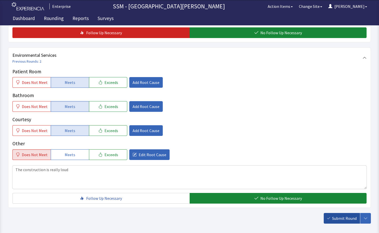
click at [336, 217] on span "Submit Round" at bounding box center [344, 218] width 25 height 6
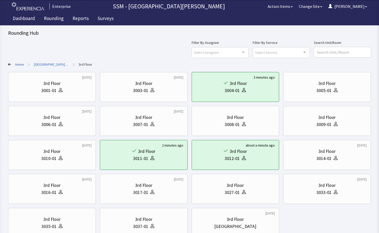
click at [324, 223] on div "[DATE] 3rd Floor 3001-01 [DATE] 3rd Floor 3003-01 3 minutes ago 3rd Floor 3004-…" at bounding box center [189, 155] width 363 height 166
click at [317, 153] on div "3rd Floor" at bounding box center [327, 151] width 79 height 7
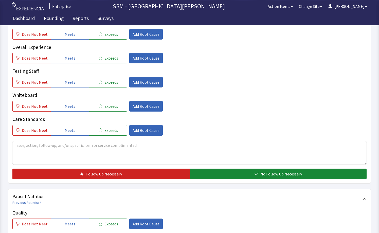
scroll to position [228, 0]
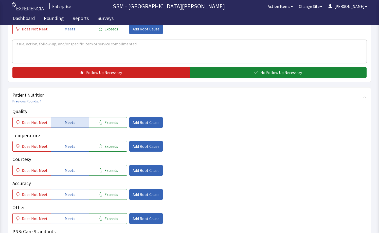
click at [66, 119] on span "Meets" at bounding box center [70, 122] width 11 height 6
click at [73, 146] on span "Meets" at bounding box center [70, 146] width 11 height 6
click at [71, 170] on span "Meets" at bounding box center [70, 170] width 11 height 6
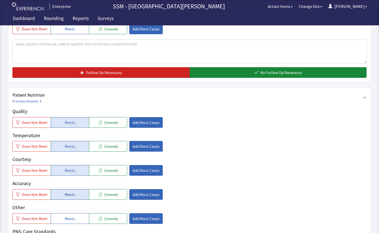
click at [77, 193] on button "Meets" at bounding box center [70, 194] width 38 height 11
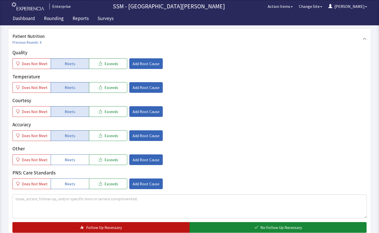
scroll to position [330, 0]
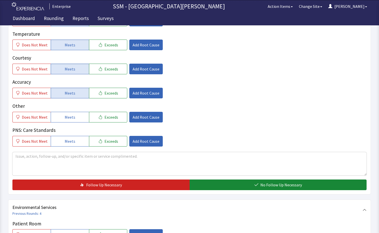
click at [231, 190] on div "Patient Nutrition Previous Rounds: 4 Quality Does Not Meet Meets Exceeds Add Ro…" at bounding box center [189, 90] width 363 height 209
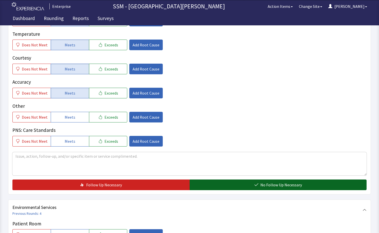
click at [229, 187] on button "No Follow Up Necessary" at bounding box center [278, 185] width 177 height 11
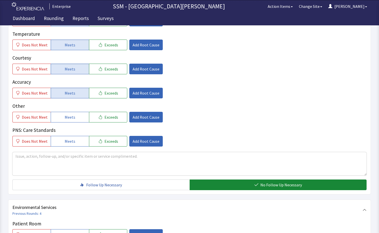
scroll to position [406, 0]
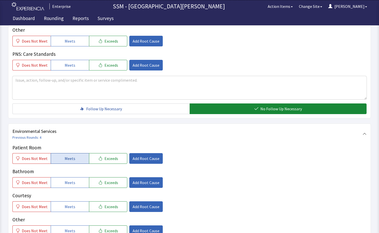
click at [58, 156] on button "Meets" at bounding box center [70, 158] width 38 height 11
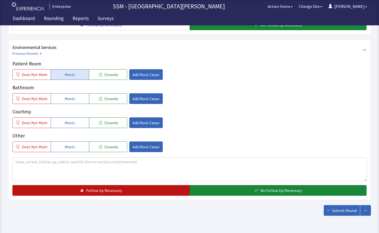
scroll to position [506, 0]
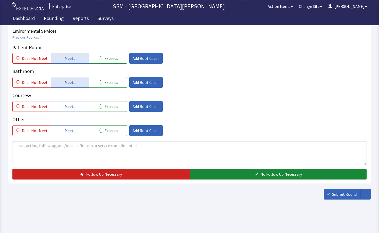
click at [81, 81] on button "Meets" at bounding box center [70, 82] width 38 height 11
click at [78, 104] on button "Meets" at bounding box center [70, 106] width 38 height 11
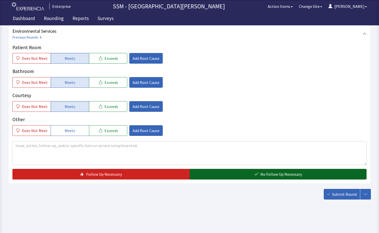
click at [249, 174] on button "No Follow Up Necessary" at bounding box center [278, 174] width 177 height 11
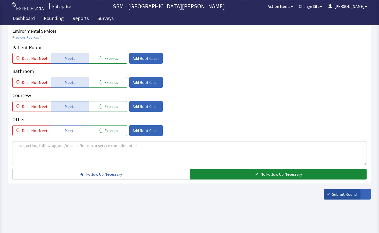
click at [344, 195] on span "Submit Round" at bounding box center [344, 194] width 25 height 6
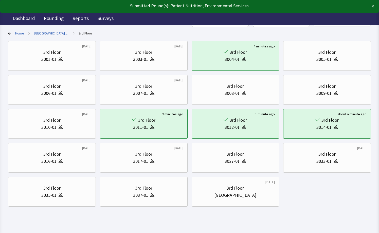
scroll to position [38, 0]
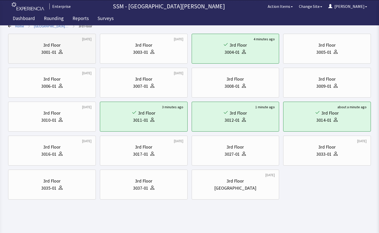
click at [76, 58] on div "3rd Floor 3001-01" at bounding box center [51, 49] width 79 height 24
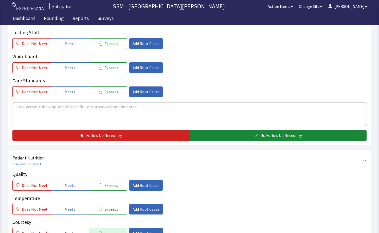
scroll to position [254, 0]
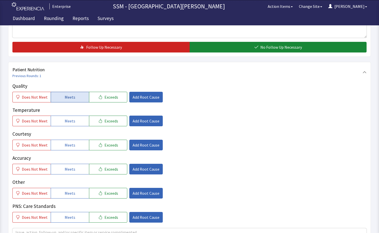
click at [81, 94] on button "Meets" at bounding box center [70, 97] width 38 height 11
click at [74, 123] on button "Meets" at bounding box center [70, 121] width 38 height 11
click at [73, 147] on button "Meets" at bounding box center [70, 145] width 38 height 11
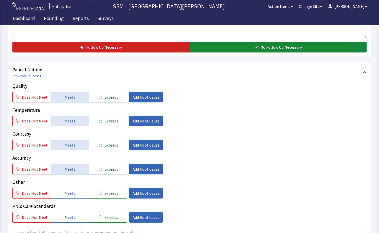
click at [72, 167] on span "Meets" at bounding box center [70, 169] width 11 height 6
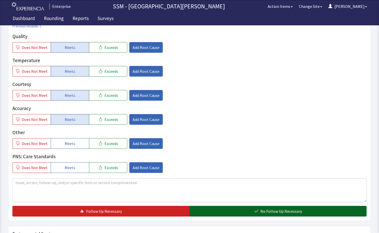
scroll to position [380, 0]
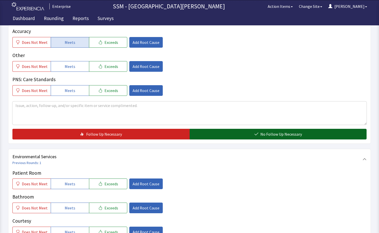
click at [220, 137] on button "No Follow Up Necessary" at bounding box center [278, 134] width 177 height 11
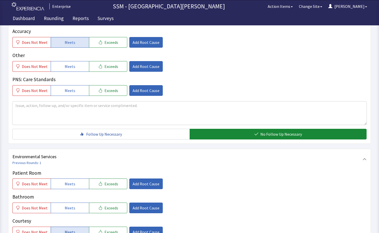
scroll to position [456, 0]
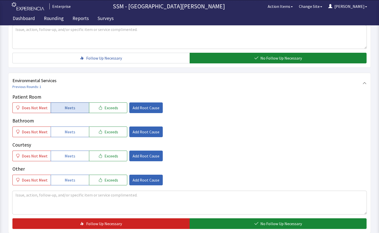
click at [69, 109] on span "Meets" at bounding box center [70, 108] width 11 height 6
click at [71, 134] on span "Meets" at bounding box center [70, 132] width 11 height 6
click at [73, 153] on button "Meets" at bounding box center [70, 156] width 38 height 11
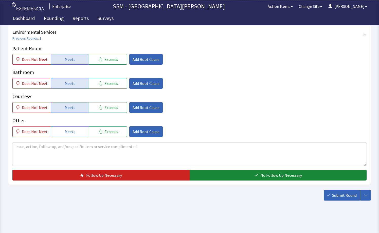
scroll to position [506, 0]
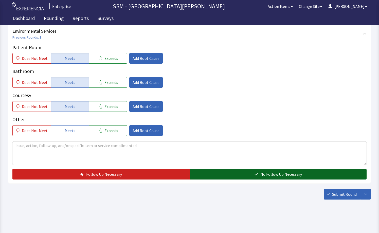
click at [269, 169] on button "No Follow Up Necessary" at bounding box center [278, 174] width 177 height 11
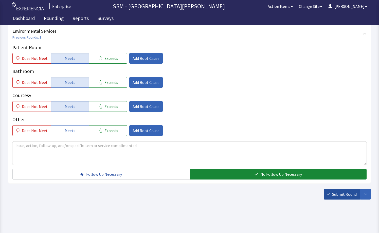
click at [330, 191] on button "Submit Round" at bounding box center [342, 194] width 36 height 11
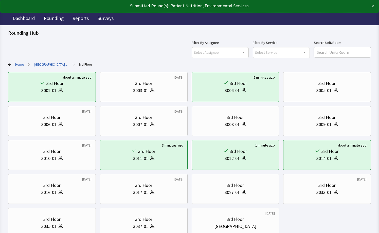
click at [109, 52] on div "Filter By Assignee Select Assignee Clear Selection [PERSON_NAME] [PERSON_NAME] …" at bounding box center [189, 49] width 363 height 18
